Goal: Information Seeking & Learning: Learn about a topic

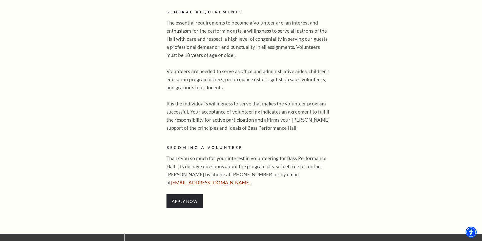
scroll to position [329, 0]
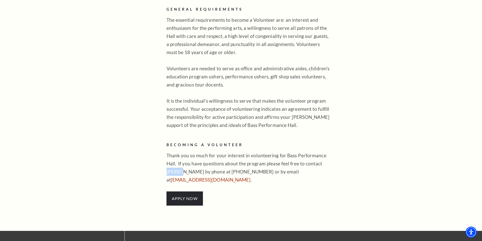
drag, startPoint x: 166, startPoint y: 163, endPoint x: 180, endPoint y: 163, distance: 14.2
click at [180, 163] on p "Thank you so much for your interest in volunteering for Bass Performance Hall. …" at bounding box center [248, 168] width 164 height 32
copy p "Marisa"
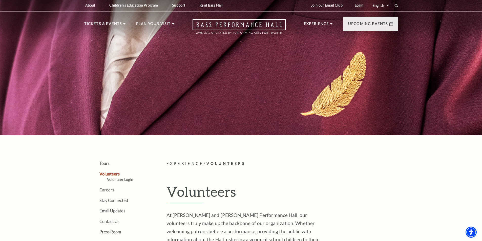
scroll to position [0, 0]
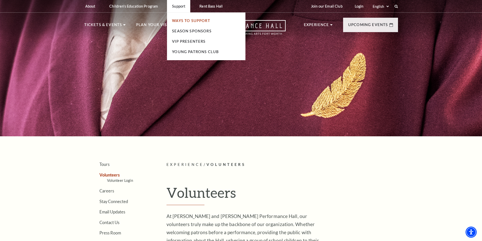
click at [202, 22] on link "Ways To Support" at bounding box center [191, 20] width 38 height 4
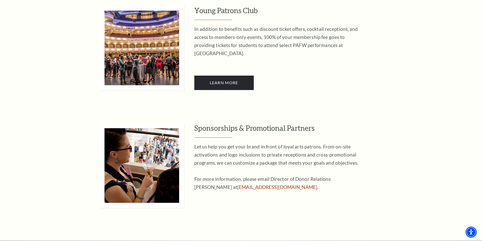
scroll to position [734, 0]
